Goal: Transaction & Acquisition: Obtain resource

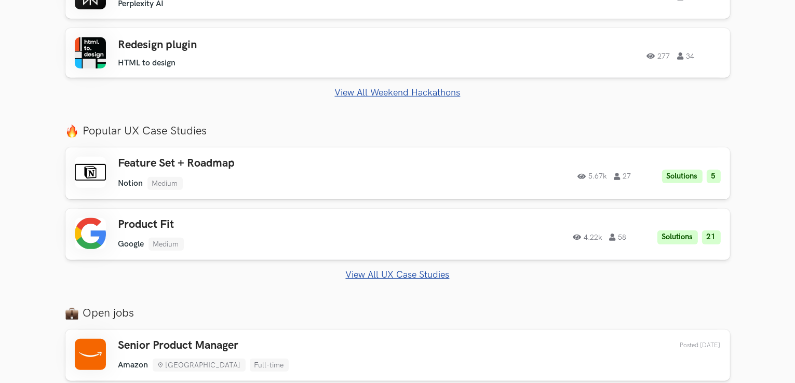
scroll to position [467, 0]
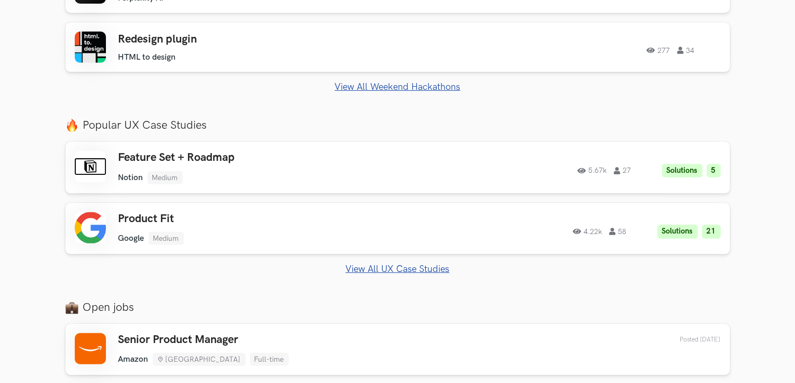
click at [417, 271] on link "View All UX Case Studies" at bounding box center [397, 269] width 665 height 11
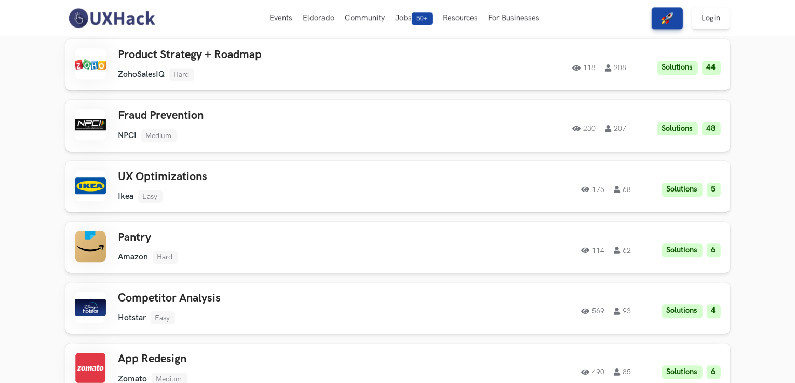
scroll to position [2845, 0]
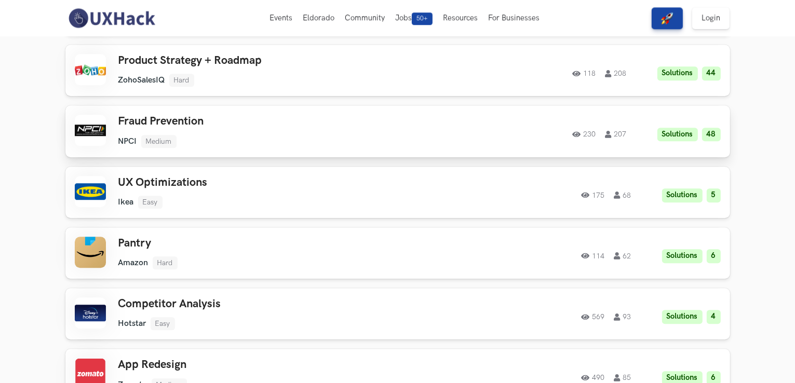
click at [302, 120] on h3 "Fraud Prevention" at bounding box center [265, 122] width 295 height 14
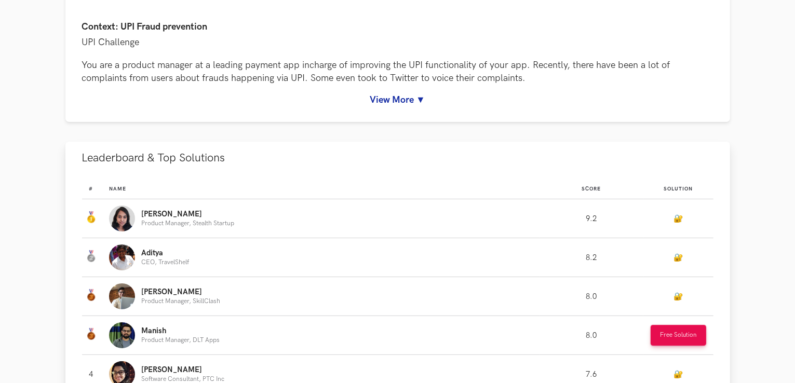
scroll to position [137, 0]
click at [657, 333] on button "Free Solution" at bounding box center [679, 334] width 56 height 21
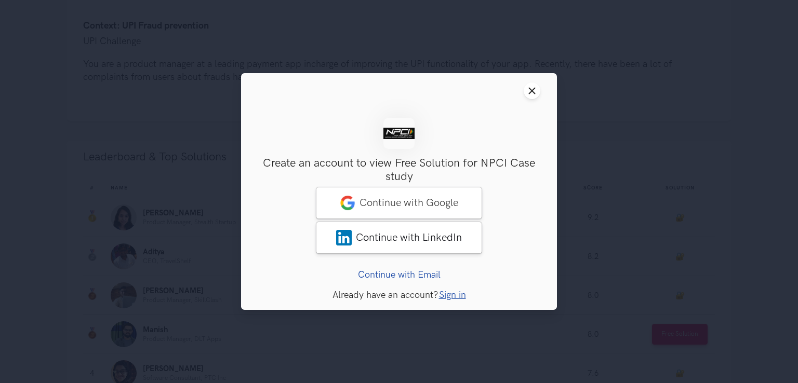
click at [449, 293] on link "Sign in" at bounding box center [452, 295] width 27 height 11
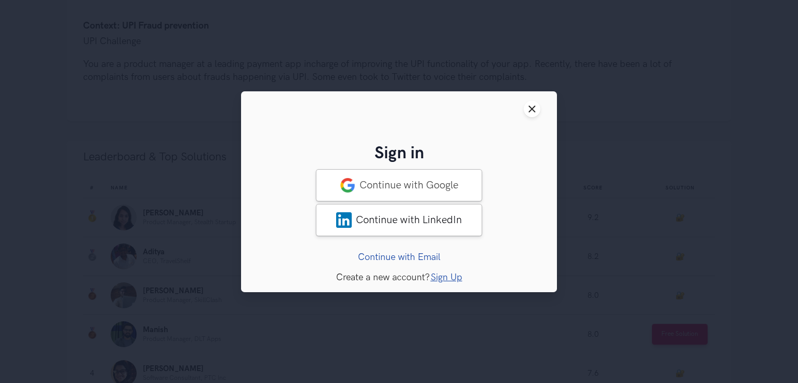
click at [421, 258] on link "Continue with Email" at bounding box center [399, 256] width 83 height 11
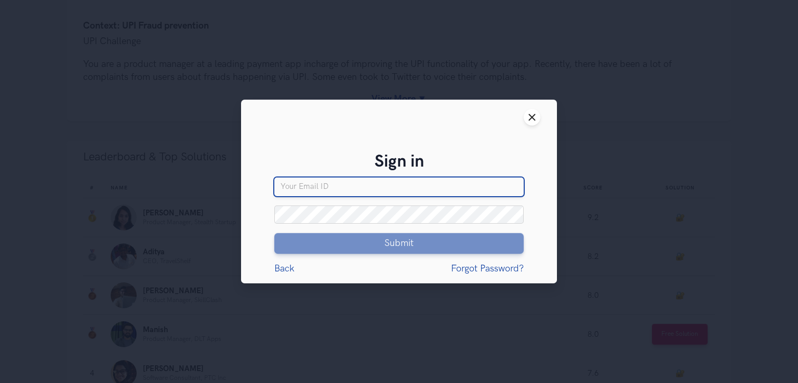
click at [352, 191] on input "Your email" at bounding box center [398, 187] width 249 height 19
type input "sunandagofficial@gmail.com"
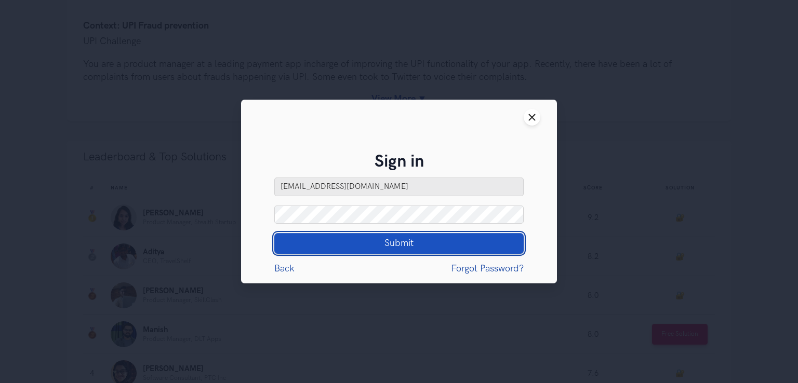
click at [391, 247] on span "Submit" at bounding box center [398, 243] width 29 height 11
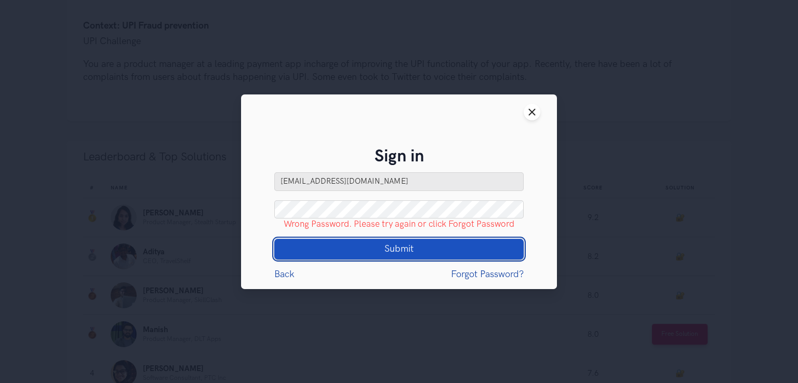
click at [418, 253] on button "Submit Loading" at bounding box center [398, 249] width 249 height 21
click at [379, 248] on button "Submit Loading" at bounding box center [398, 249] width 249 height 21
click at [393, 252] on span "Submit" at bounding box center [398, 249] width 29 height 11
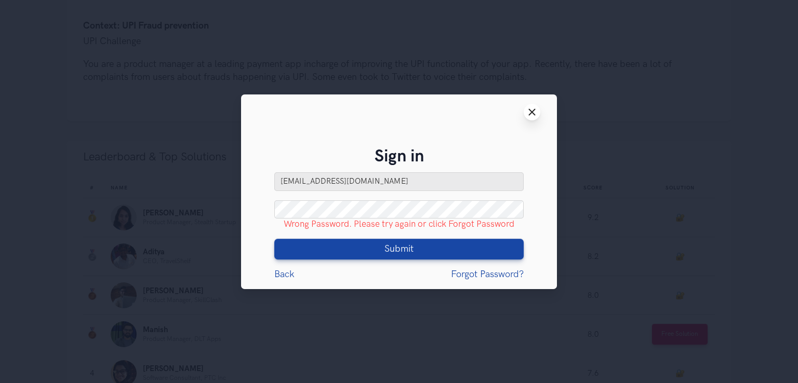
click at [534, 116] on button "Close modal window" at bounding box center [531, 112] width 17 height 17
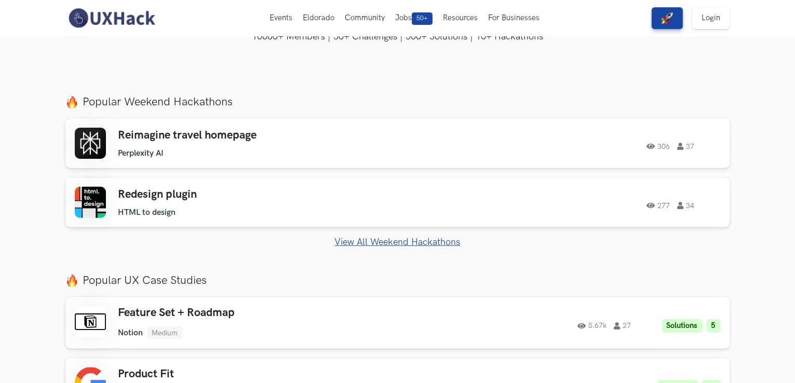
scroll to position [305, 0]
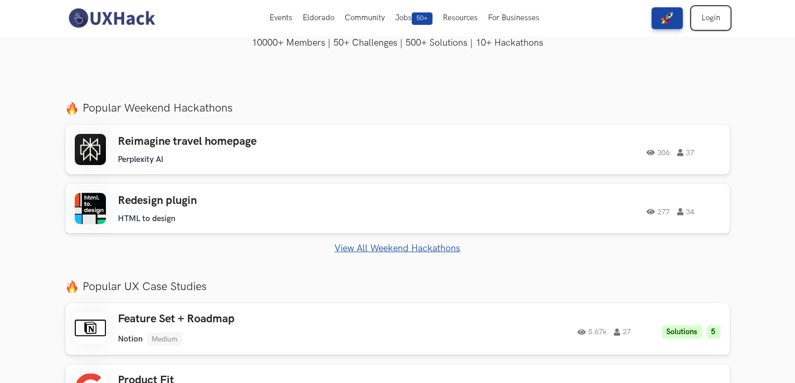
click at [709, 25] on link "Login" at bounding box center [710, 18] width 37 height 22
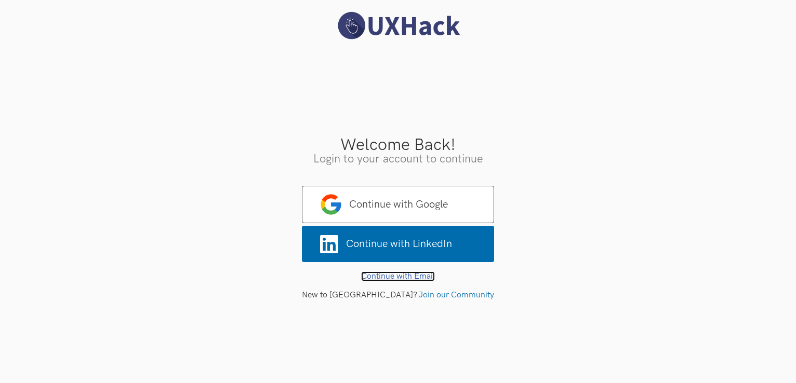
click at [409, 275] on link "Continue with Email" at bounding box center [398, 277] width 74 height 10
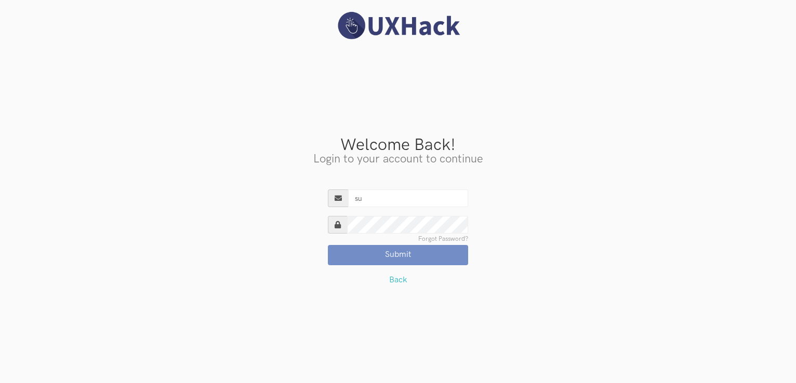
type input "[EMAIL_ADDRESS][DOMAIN_NAME]"
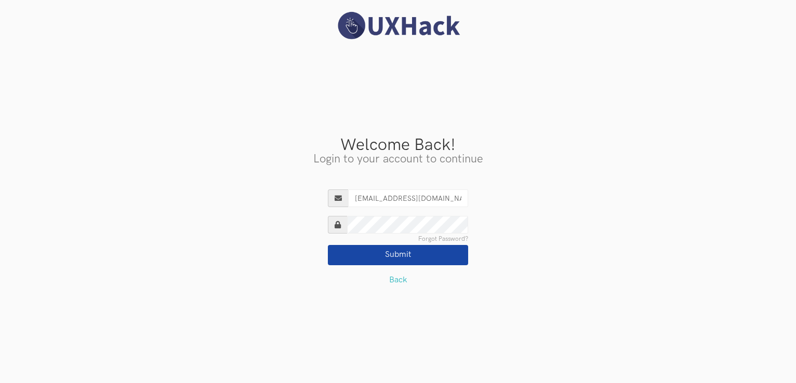
click at [401, 257] on button "Submit" at bounding box center [398, 255] width 140 height 20
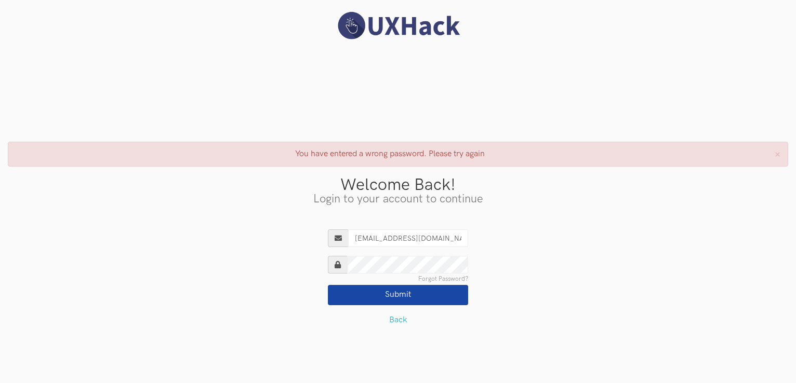
click at [395, 292] on button "Submit" at bounding box center [398, 295] width 140 height 20
click at [399, 291] on button "Submit" at bounding box center [398, 295] width 140 height 20
click at [409, 295] on button "Submit" at bounding box center [398, 295] width 140 height 20
click at [402, 288] on button "Submit" at bounding box center [398, 295] width 140 height 20
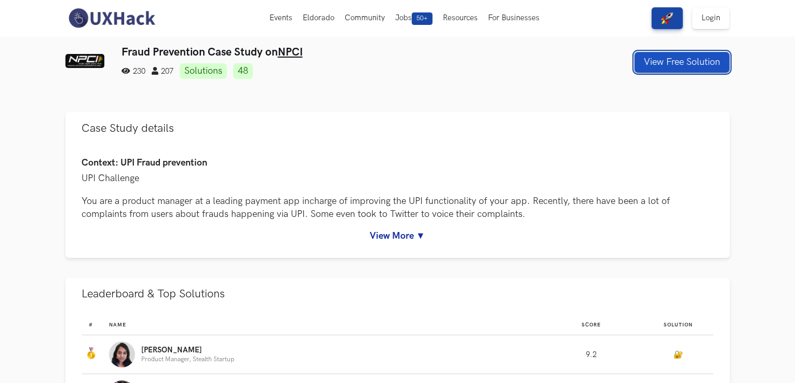
click at [656, 67] on button "View Free Solution" at bounding box center [682, 62] width 95 height 21
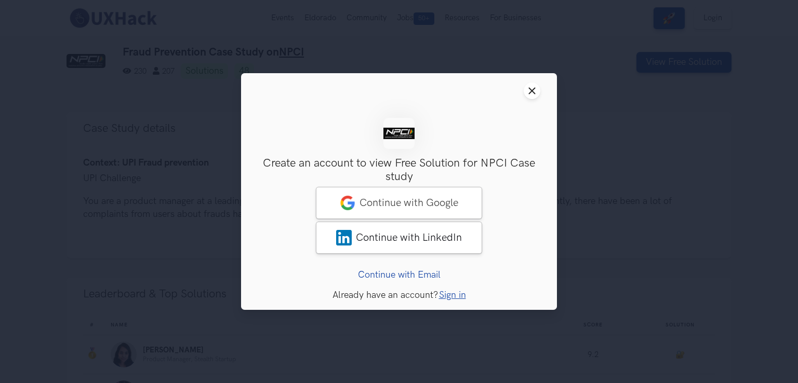
click at [409, 273] on link "Continue with Email" at bounding box center [399, 275] width 83 height 11
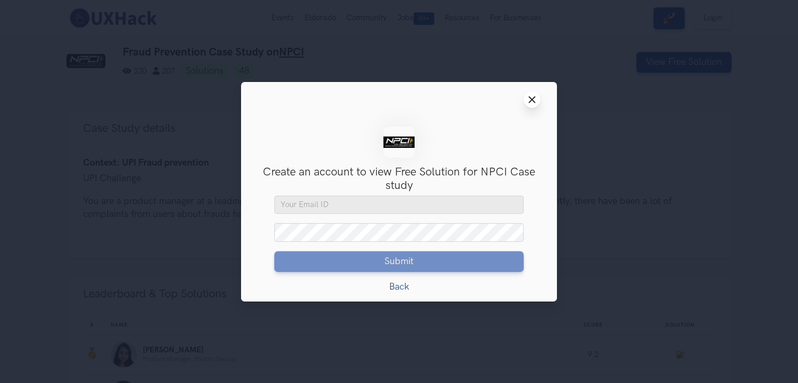
click at [537, 100] on button "Close modal window" at bounding box center [531, 99] width 17 height 17
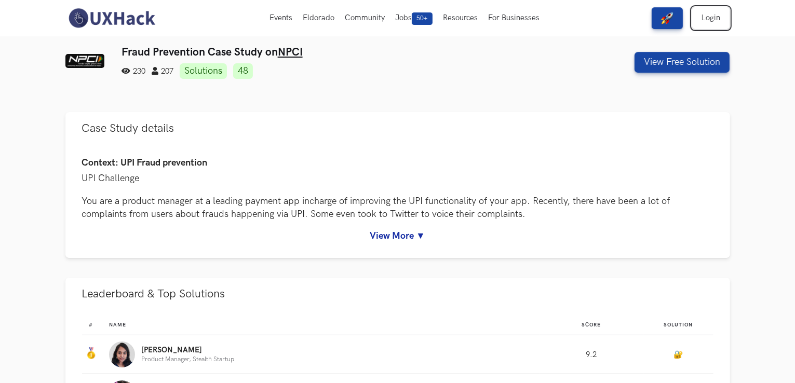
click at [702, 15] on link "Login" at bounding box center [710, 18] width 37 height 22
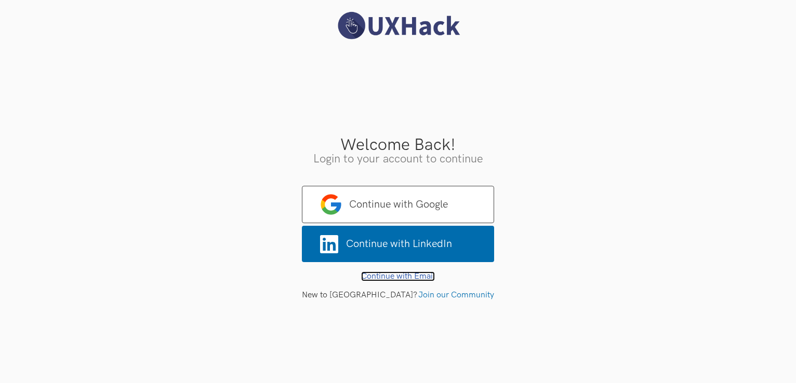
click at [419, 275] on link "Continue with Email" at bounding box center [398, 277] width 74 height 10
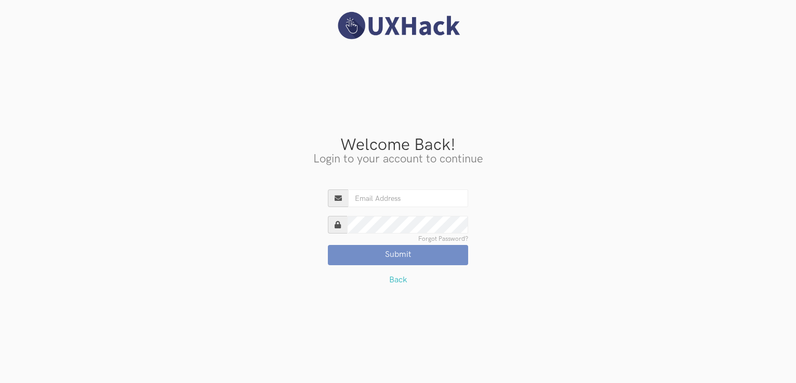
click at [436, 241] on link "Forgot Password?" at bounding box center [443, 239] width 50 height 6
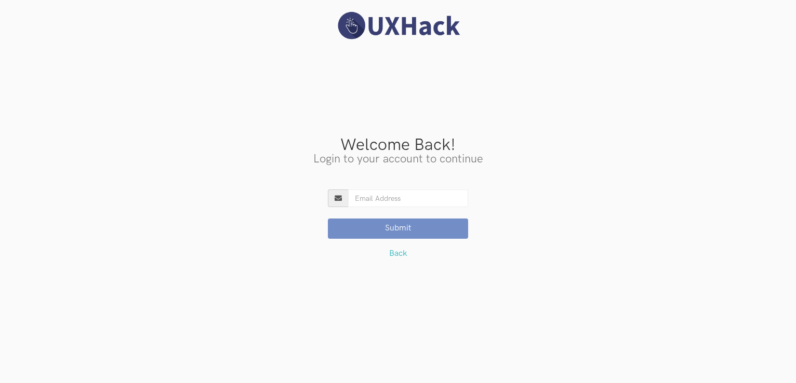
click at [400, 199] on input "Existing User?" at bounding box center [408, 199] width 120 height 18
type input "[EMAIL_ADDRESS][DOMAIN_NAME]"
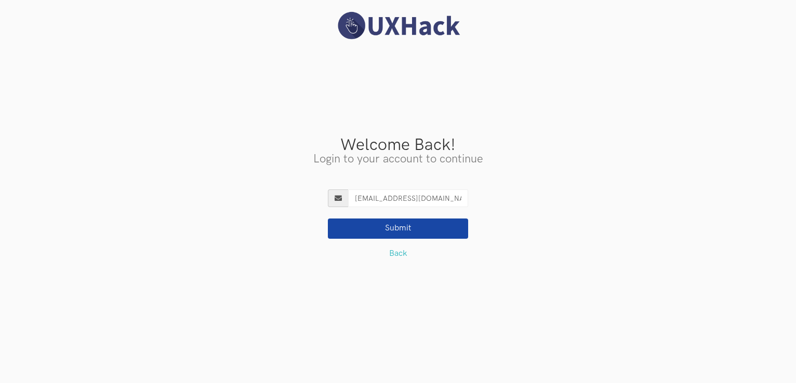
click at [411, 227] on button "Submit" at bounding box center [398, 229] width 140 height 20
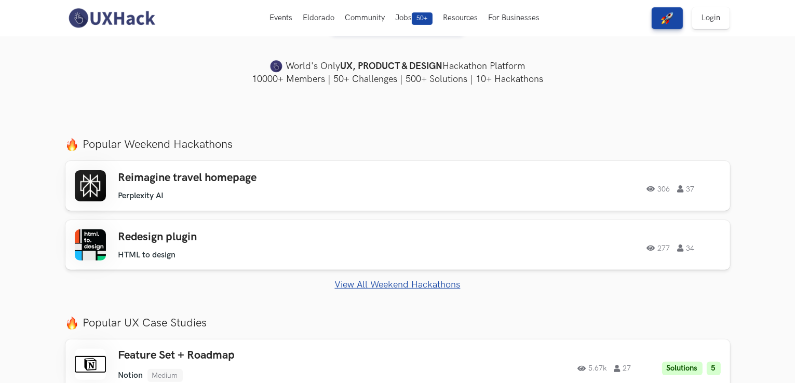
scroll to position [193, 0]
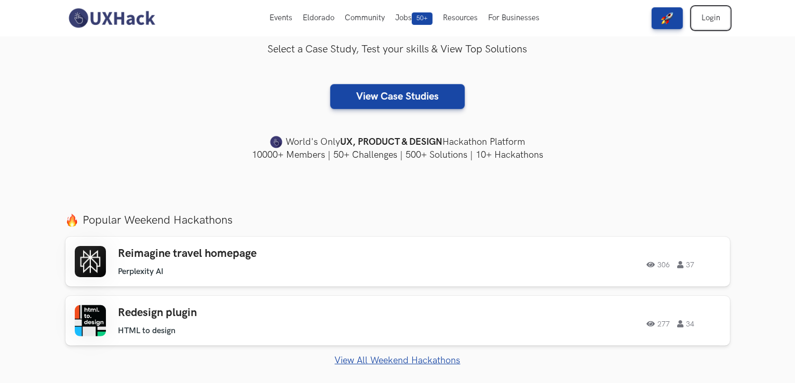
click at [722, 19] on link "Login" at bounding box center [710, 18] width 37 height 22
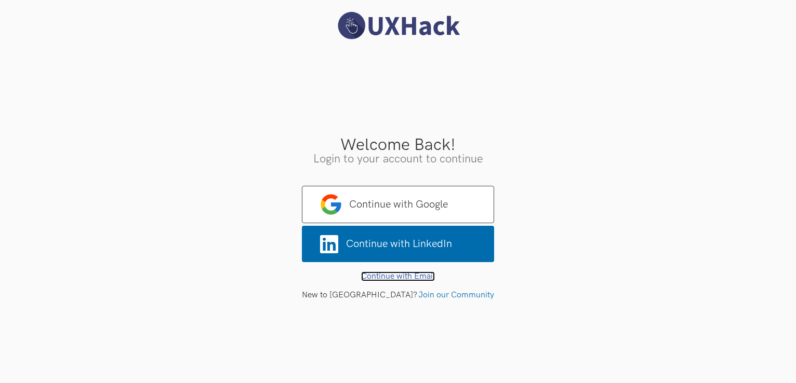
click at [420, 275] on link "Continue with Email" at bounding box center [398, 277] width 74 height 10
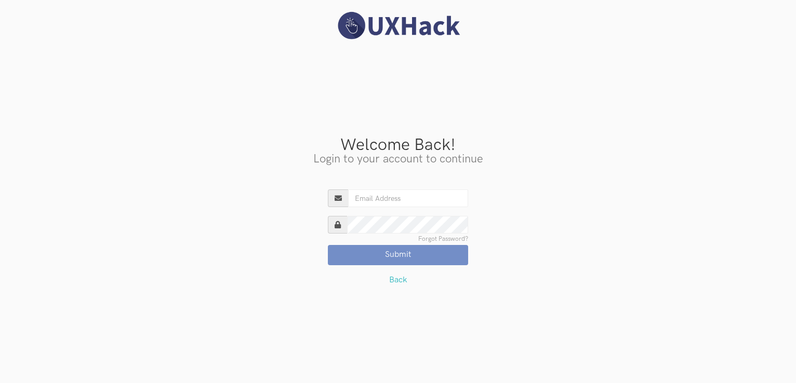
click at [402, 200] on input "Existing User?" at bounding box center [408, 199] width 120 height 18
type input "sunandagofficial@gmail.com"
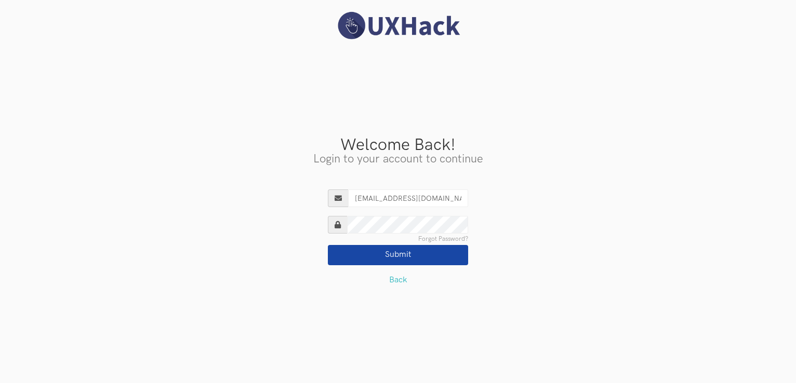
click at [389, 252] on button "Submit" at bounding box center [398, 255] width 140 height 20
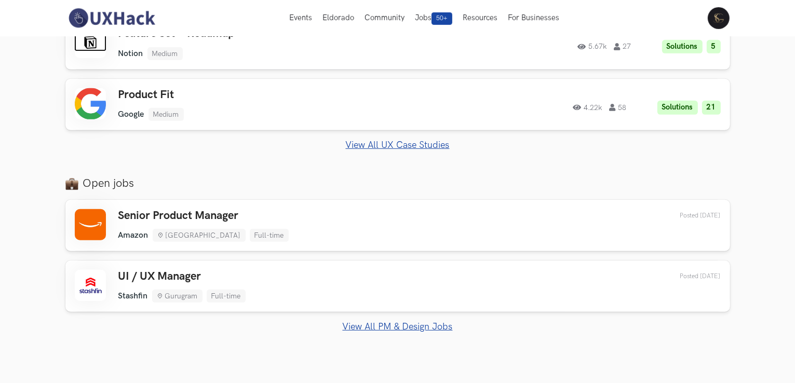
scroll to position [590, 0]
click at [409, 143] on link "View All UX Case Studies" at bounding box center [397, 146] width 665 height 11
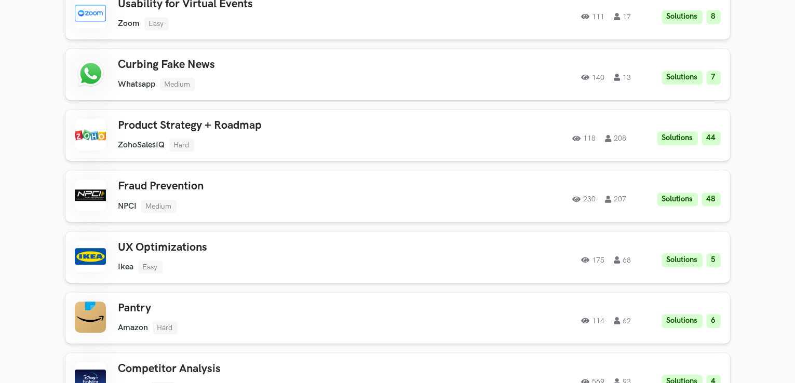
scroll to position [2783, 0]
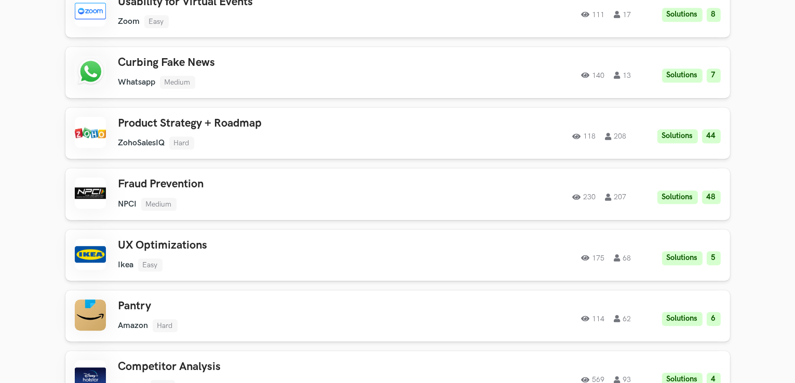
click at [378, 214] on link "Fraud Prevention NPCI Medium NPCI Medium Solutions 48 230 207 230 207 Solutions…" at bounding box center [397, 193] width 665 height 51
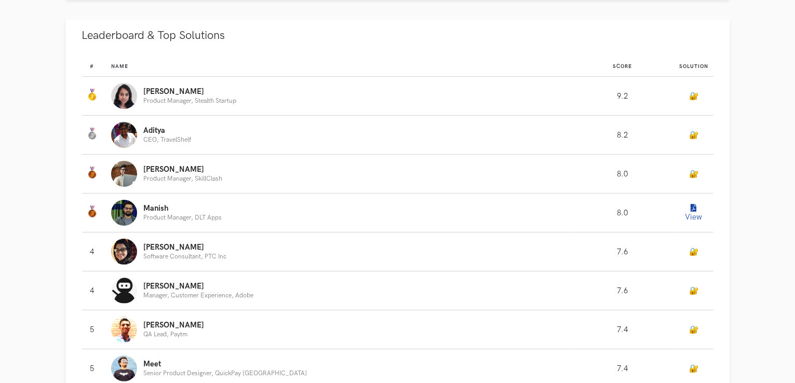
scroll to position [258, 0]
click at [691, 218] on button "View" at bounding box center [693, 214] width 21 height 21
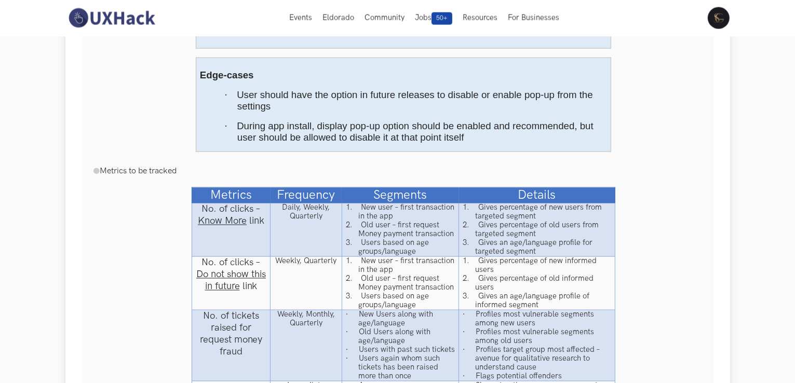
scroll to position [5692, 0]
